Goal: Information Seeking & Learning: Learn about a topic

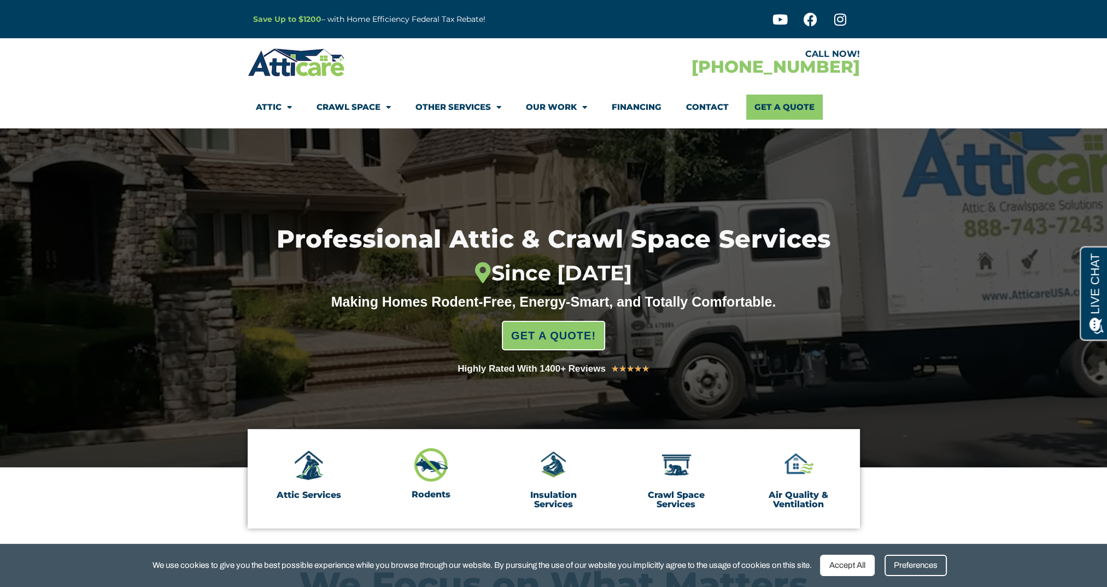
click at [913, 564] on div "Preferences" at bounding box center [916, 565] width 62 height 21
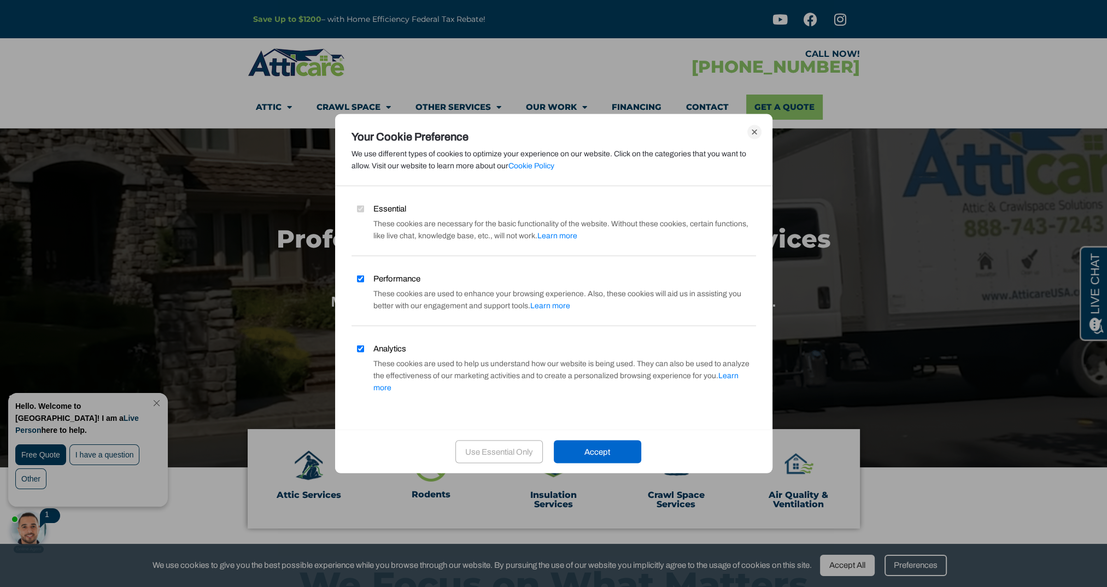
click at [358, 352] on input "Analytics" at bounding box center [360, 348] width 7 height 7
checkbox input "false"
click at [361, 282] on input "Performance" at bounding box center [360, 278] width 7 height 7
checkbox input "false"
click at [497, 443] on div "Use Essential Only" at bounding box center [498, 451] width 87 height 23
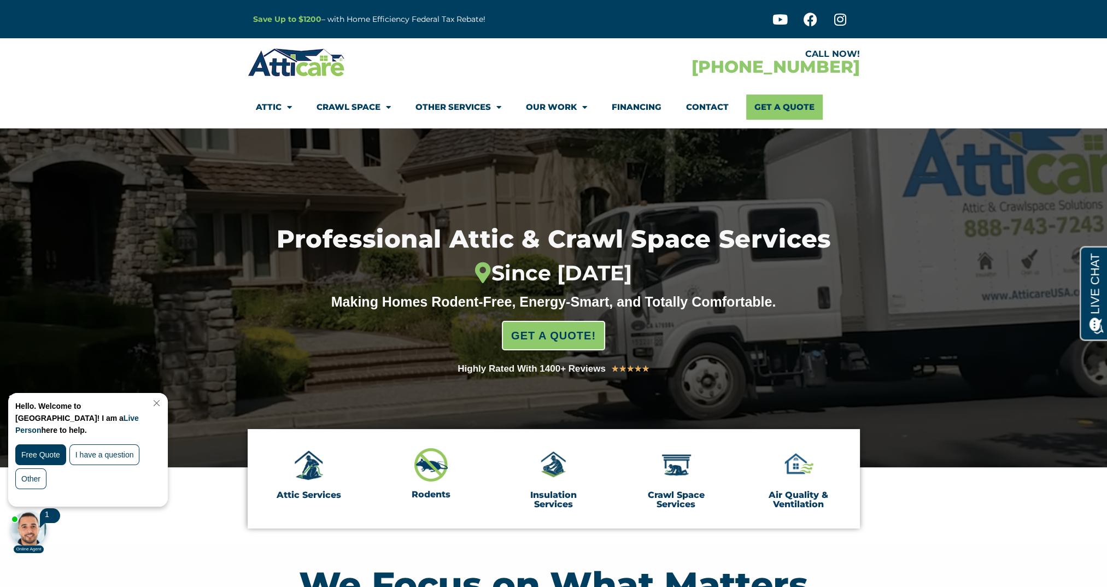
click at [163, 405] on link "Close Chat" at bounding box center [155, 403] width 15 height 8
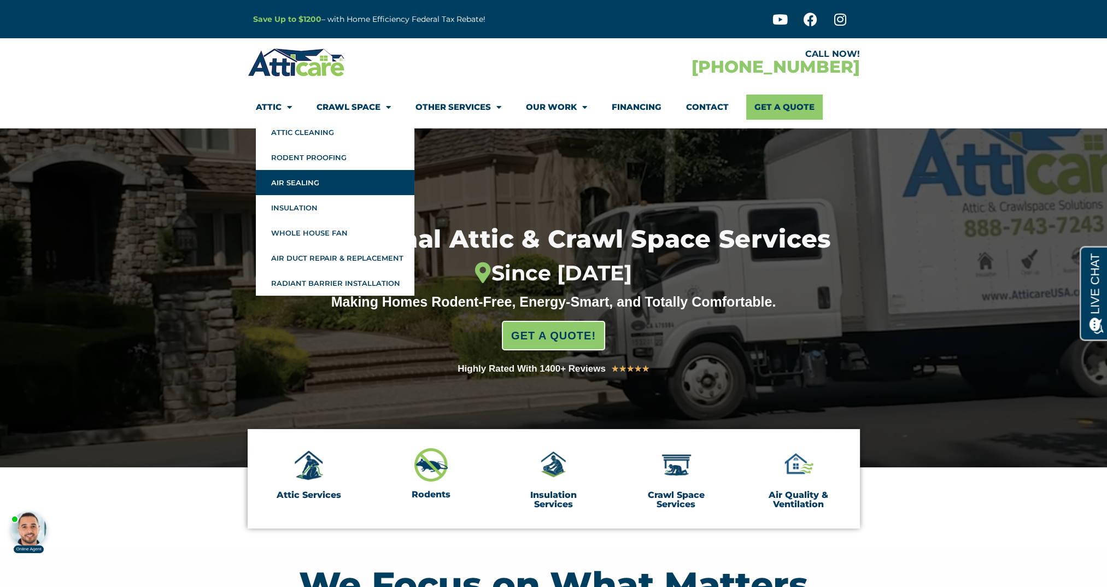
click at [282, 182] on link "Air Sealing" at bounding box center [335, 182] width 159 height 25
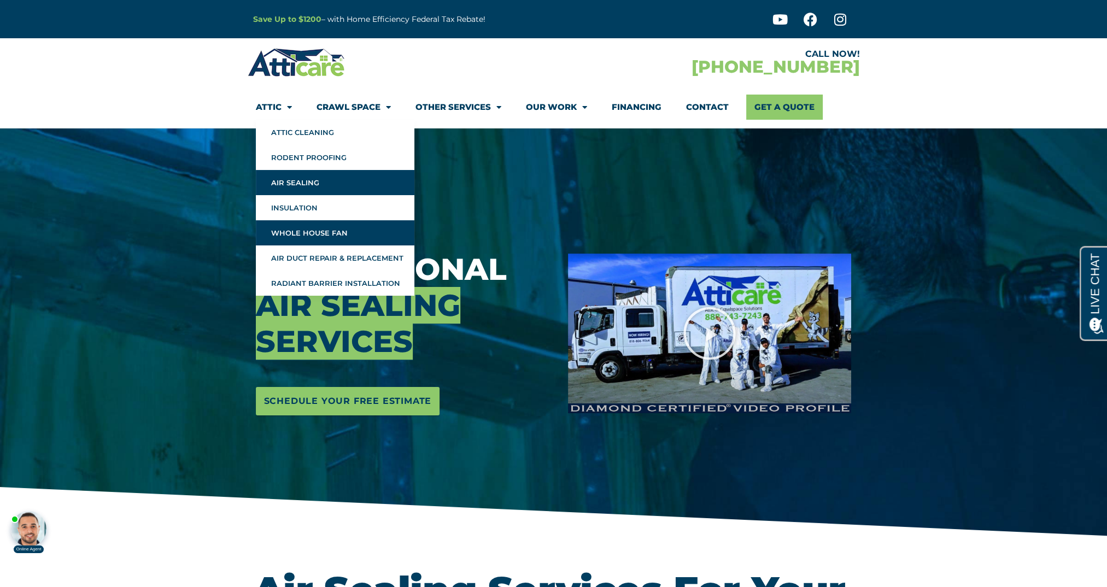
click at [287, 243] on link "Whole House Fan" at bounding box center [335, 232] width 159 height 25
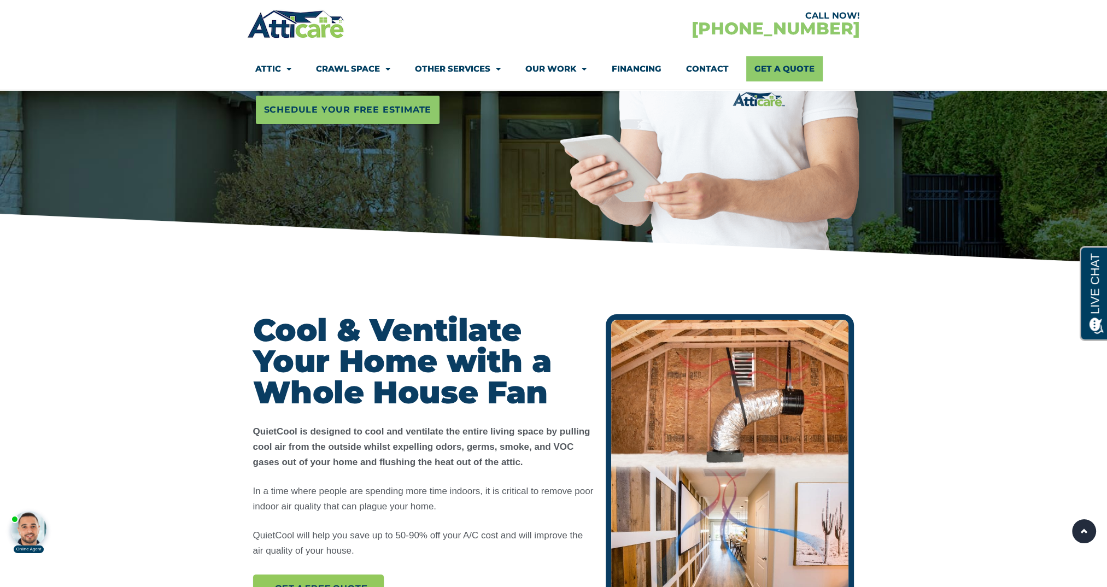
scroll to position [109, 0]
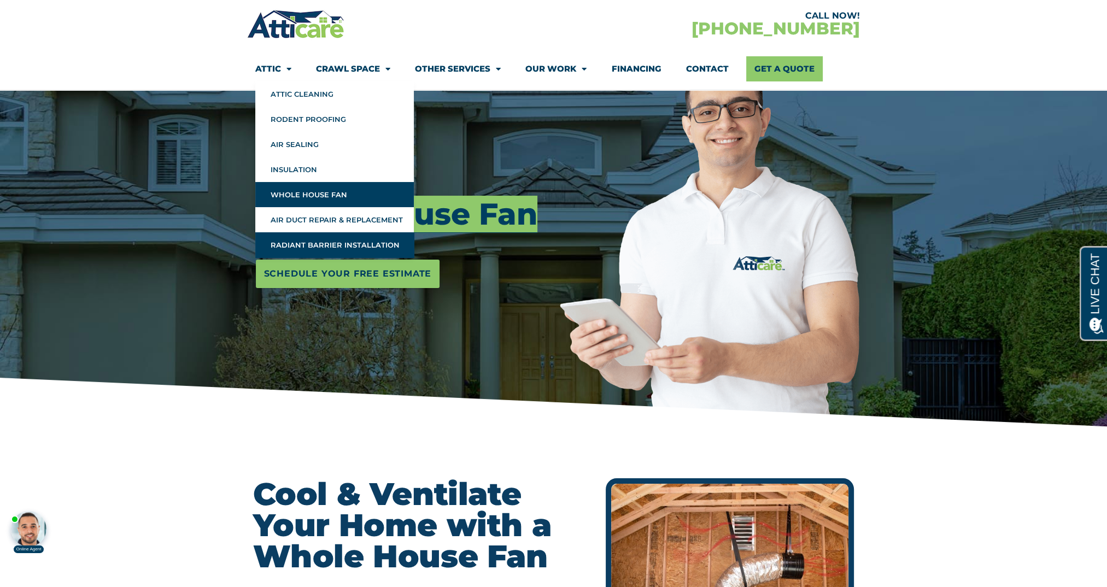
click at [283, 247] on link "Radiant Barrier Installation" at bounding box center [334, 244] width 159 height 25
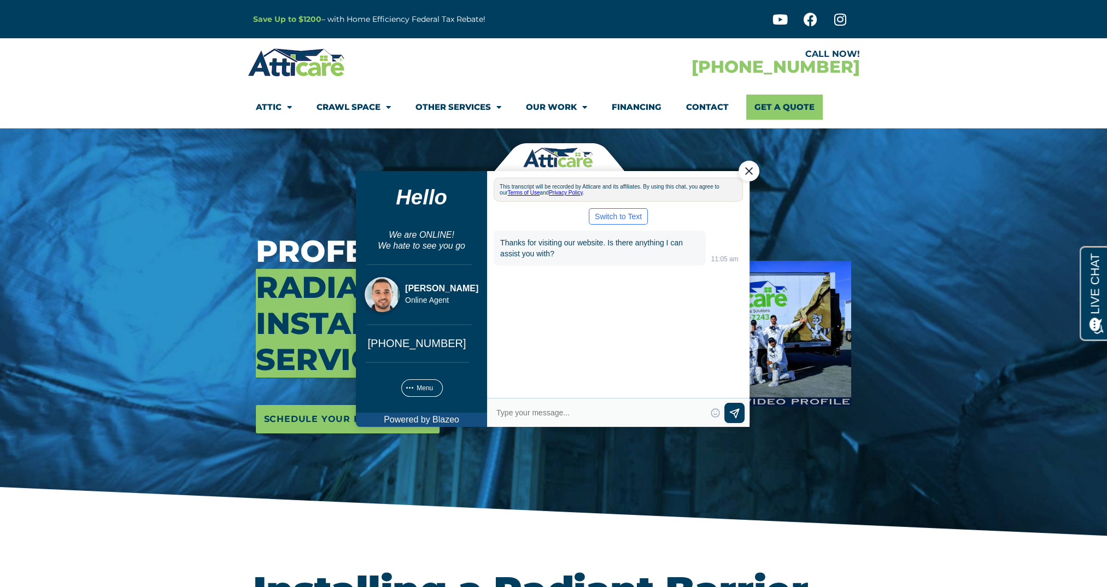
click at [752, 171] on div "Close Chat" at bounding box center [748, 171] width 21 height 21
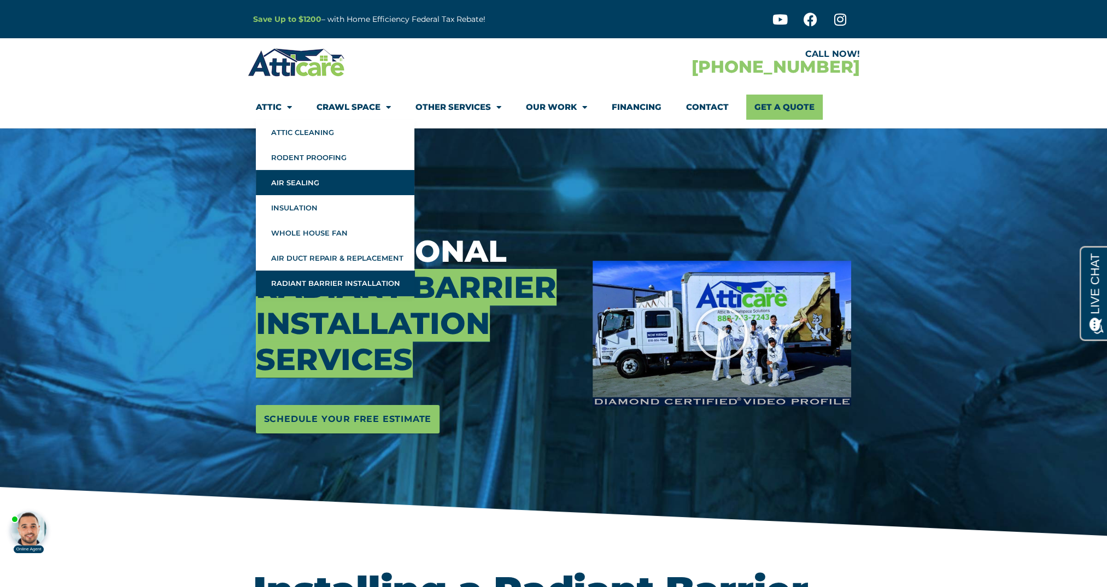
click at [275, 178] on link "Air Sealing" at bounding box center [335, 182] width 159 height 25
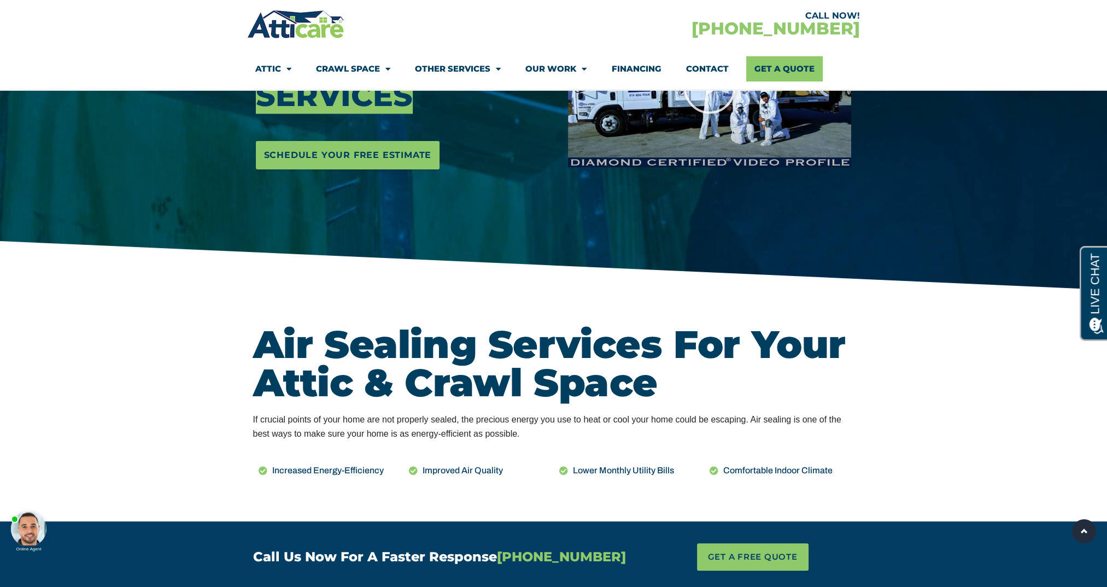
scroll to position [273, 0]
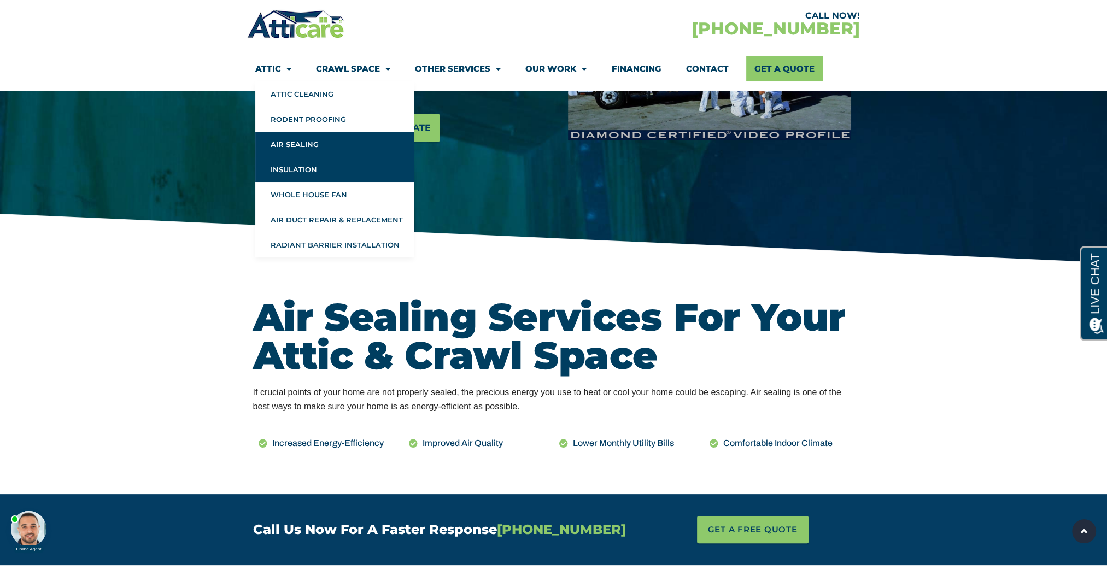
click at [293, 175] on link "Insulation" at bounding box center [334, 169] width 159 height 25
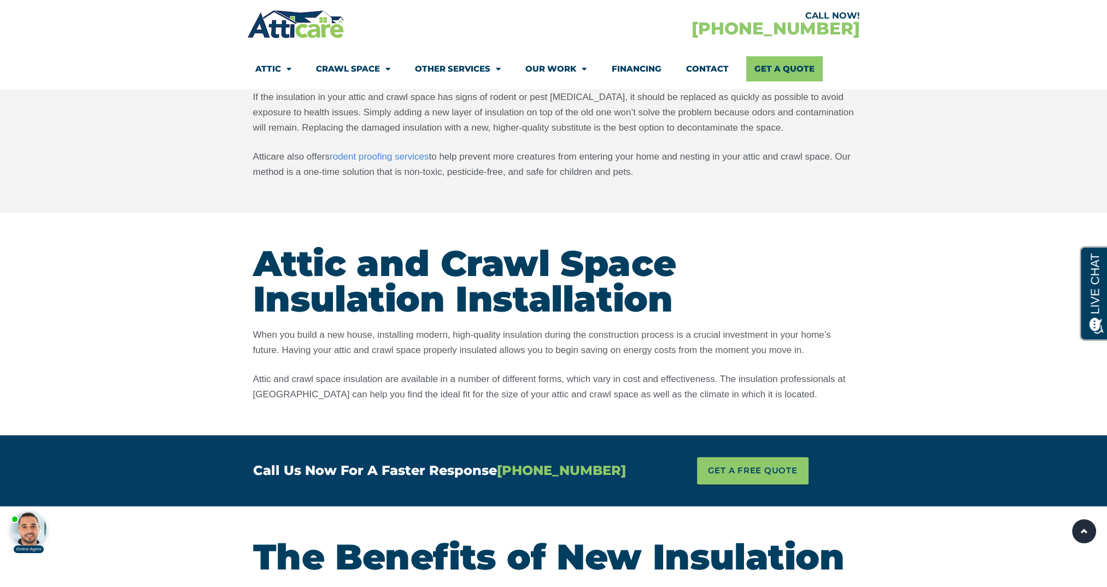
scroll to position [1749, 0]
